Goal: Find specific page/section: Find specific page/section

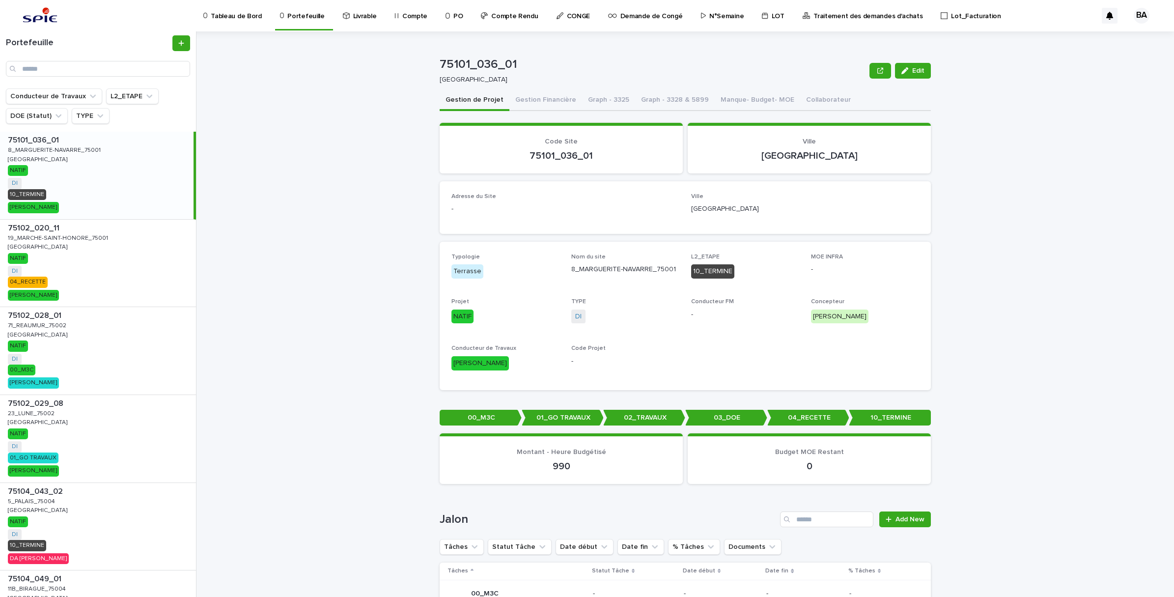
drag, startPoint x: 0, startPoint y: 0, endPoint x: 841, endPoint y: 18, distance: 840.9
click at [841, 18] on p "Traitement des demandes d'achats" at bounding box center [867, 10] width 109 height 21
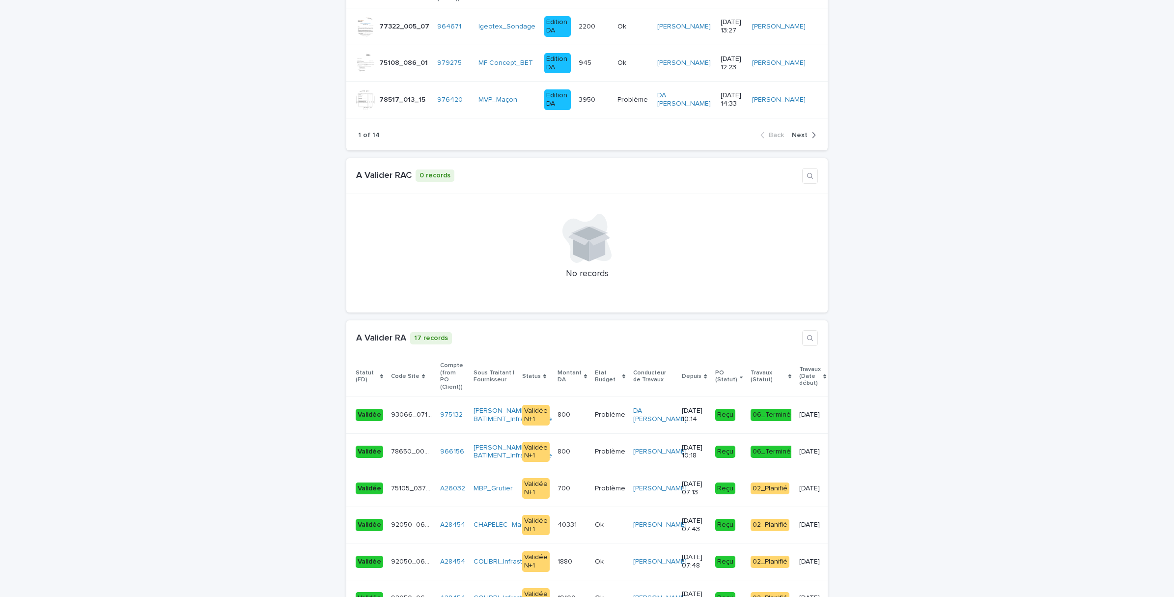
scroll to position [1412, 0]
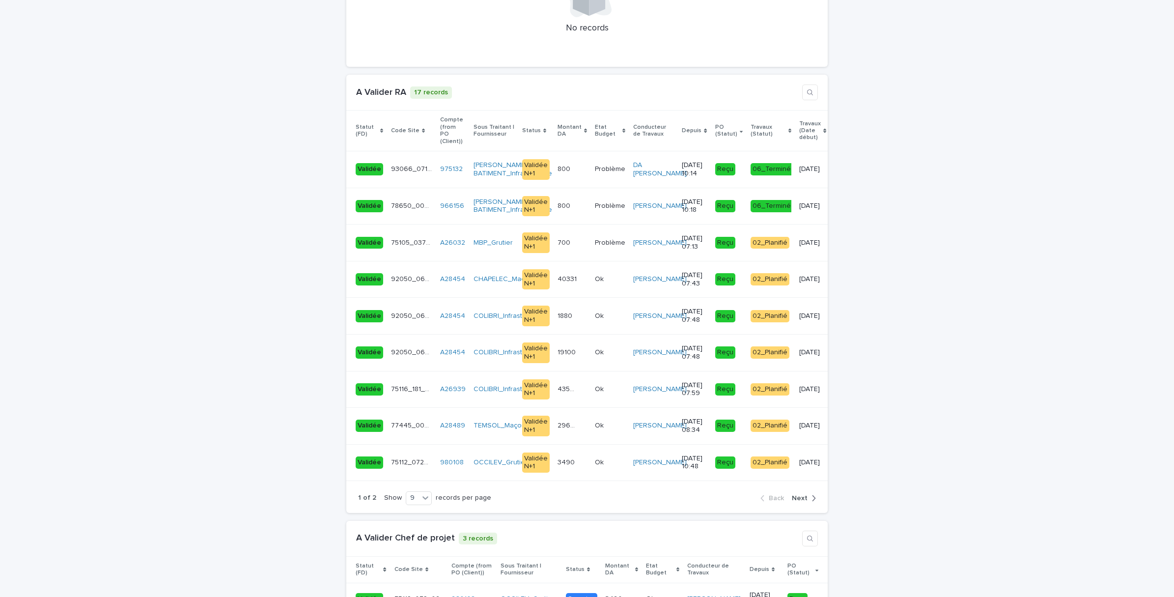
click at [797, 483] on div "1 of 2 Show 9 records per page Back Next" at bounding box center [586, 498] width 481 height 30
click at [797, 495] on span "Next" at bounding box center [800, 498] width 16 height 7
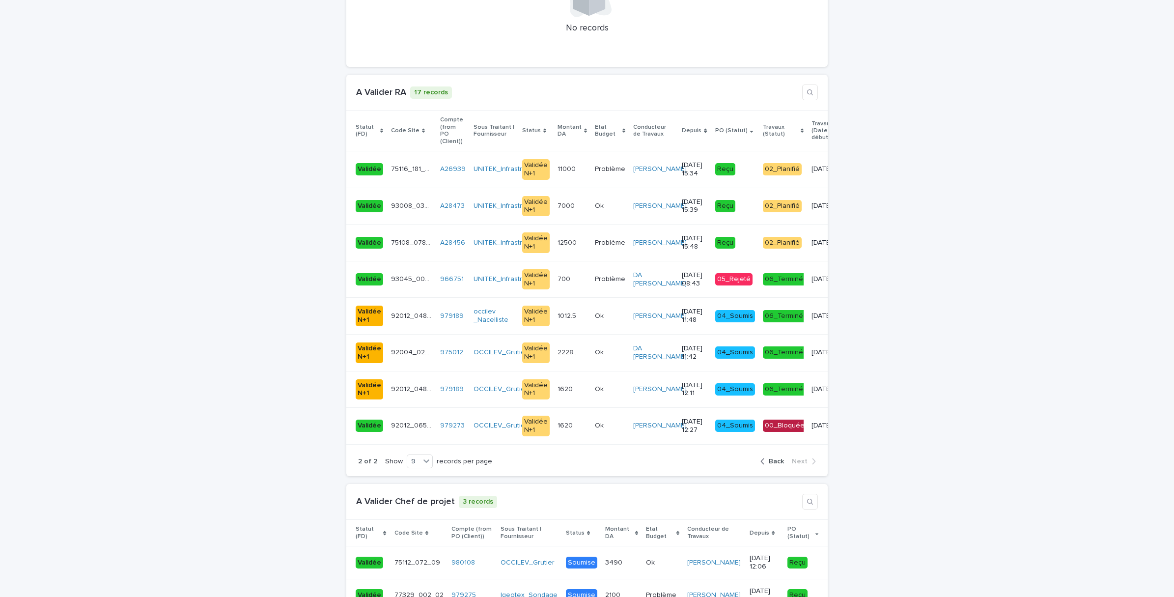
scroll to position [1400, 0]
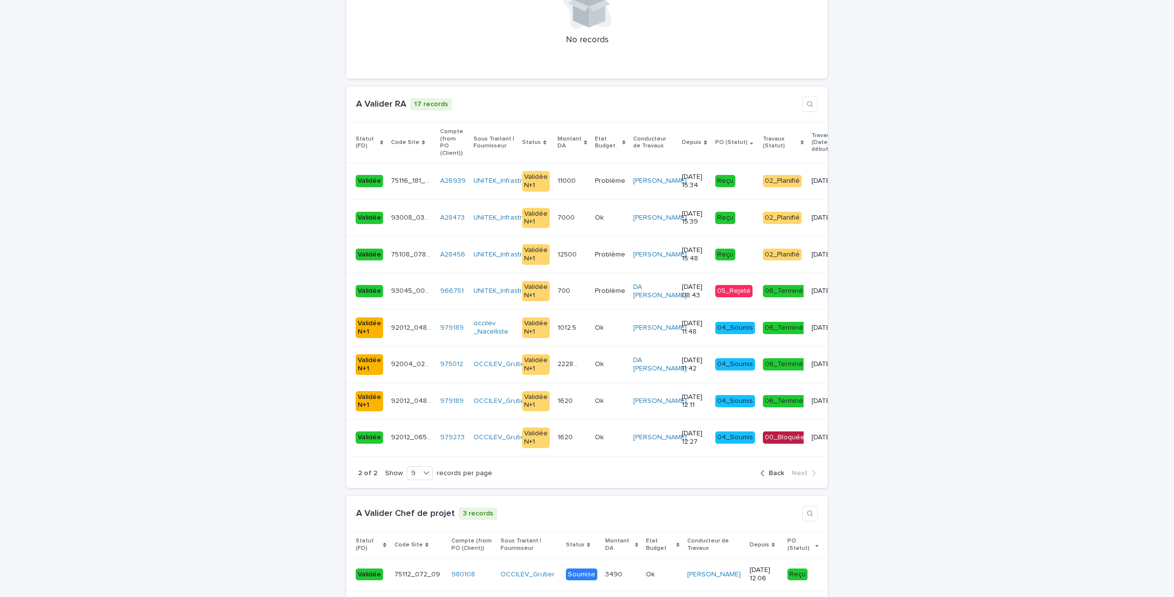
click at [774, 469] on span "Back" at bounding box center [776, 472] width 15 height 7
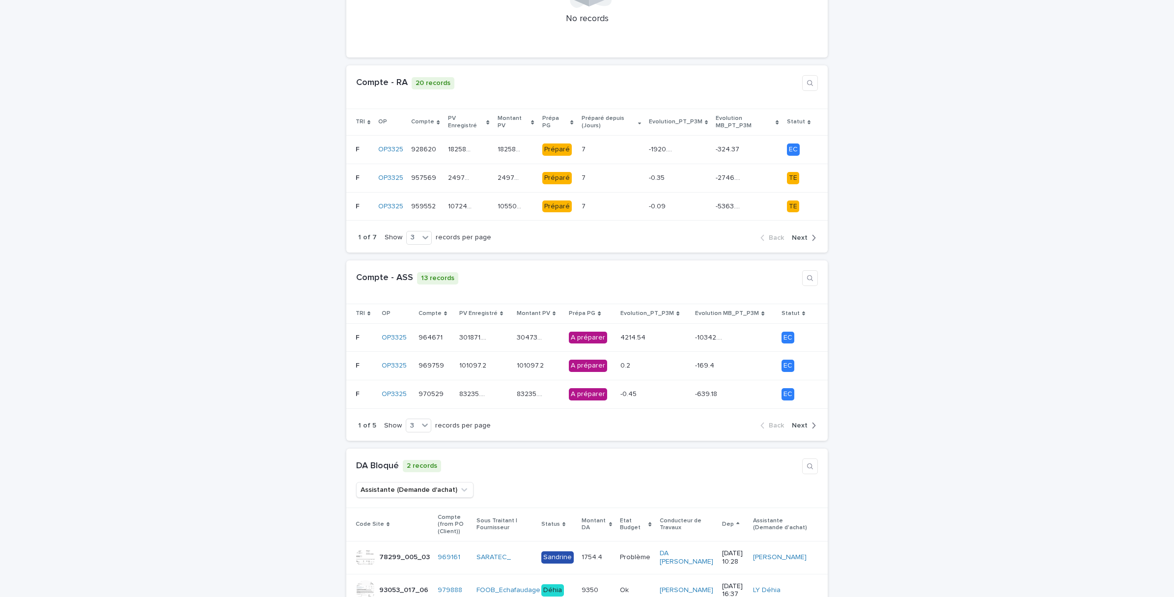
scroll to position [184, 0]
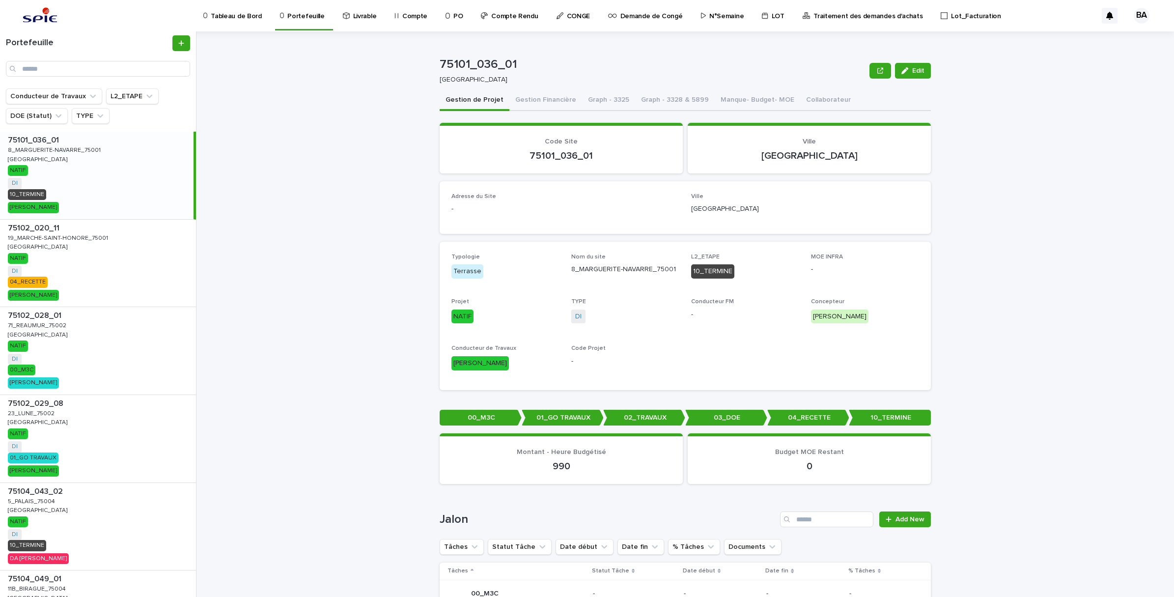
click at [870, 13] on p "Traitement des demandes d'achats" at bounding box center [867, 10] width 109 height 21
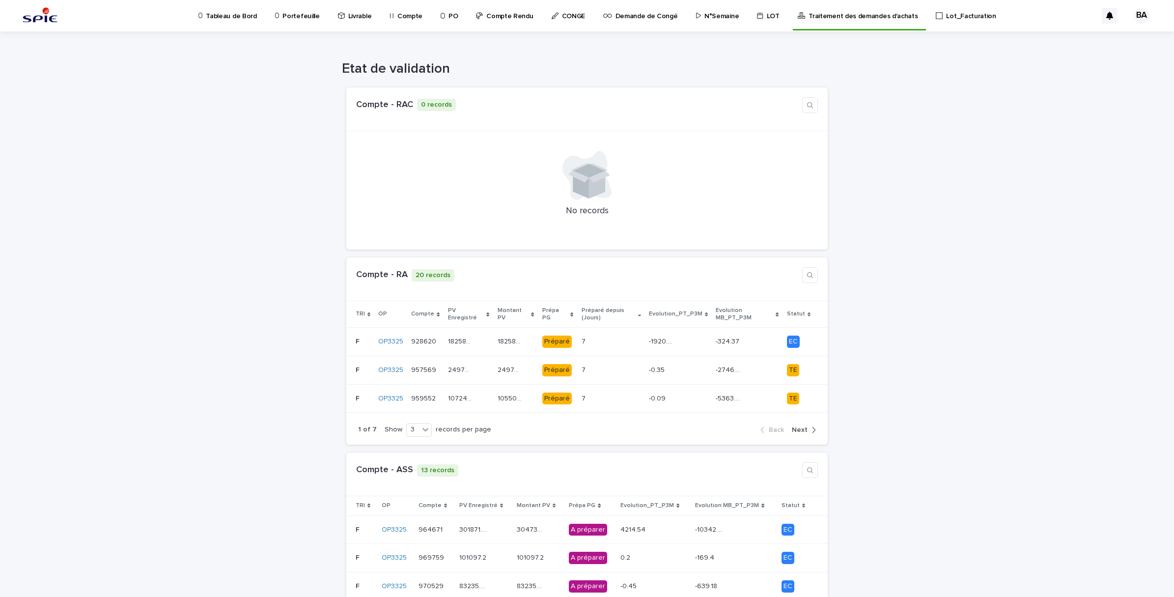
click at [503, 9] on p "Compte Rendu" at bounding box center [509, 10] width 47 height 21
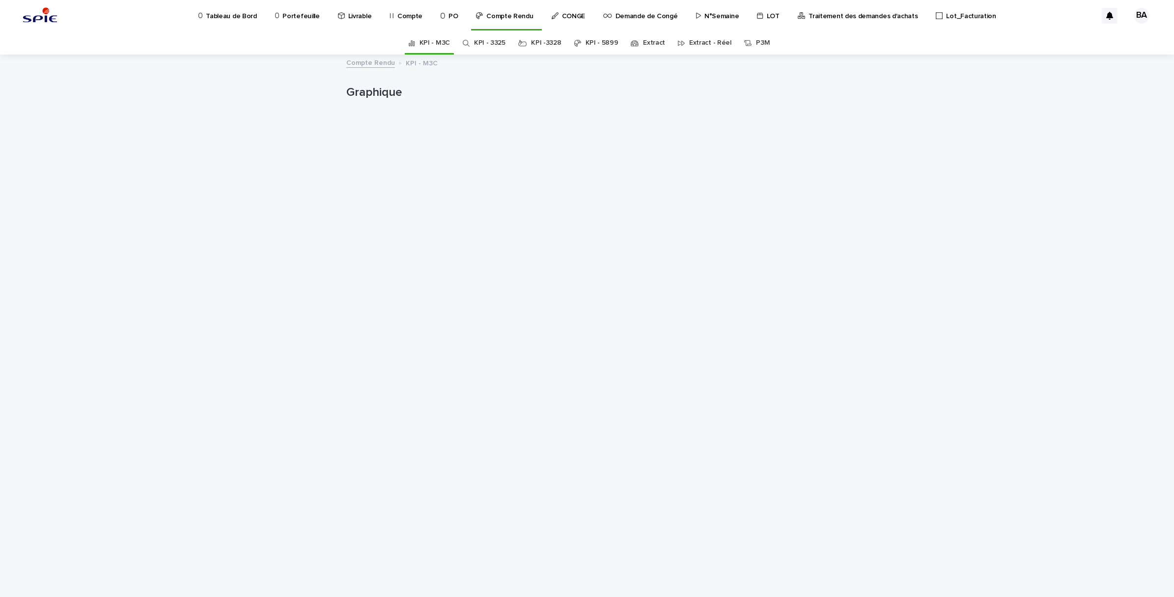
click at [700, 42] on link "Extract - Réel" at bounding box center [710, 42] width 42 height 23
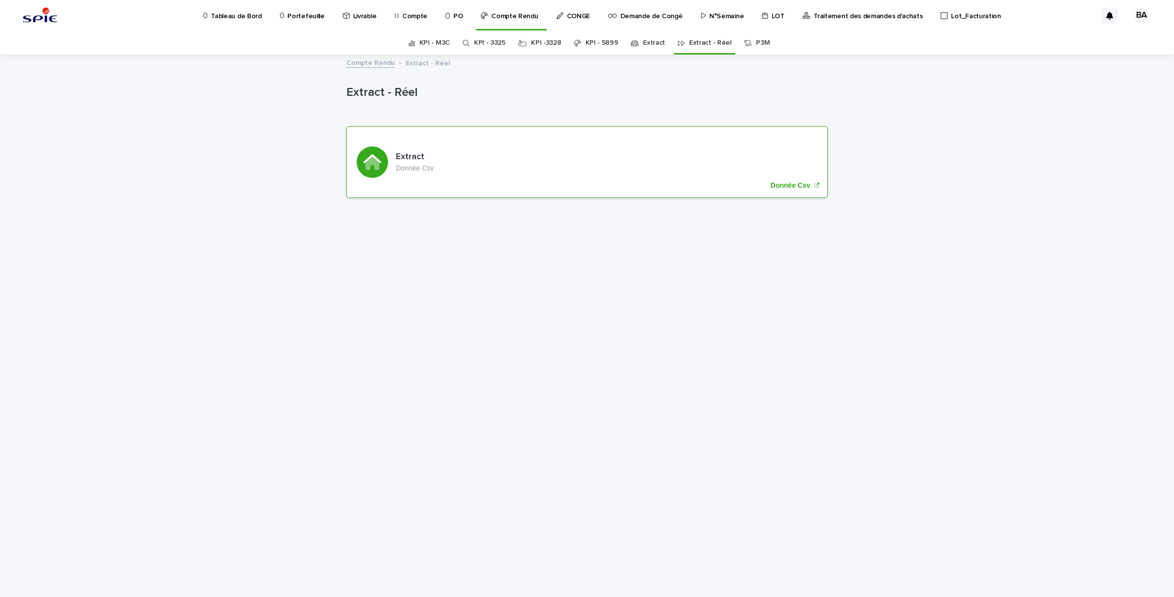
click at [794, 182] on p "Donnée Csv" at bounding box center [790, 185] width 40 height 8
